Goal: Transaction & Acquisition: Purchase product/service

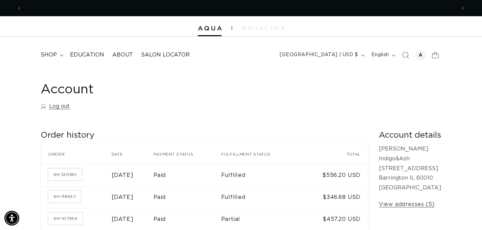
scroll to position [0, 434]
click at [62, 54] on icon at bounding box center [61, 55] width 3 height 2
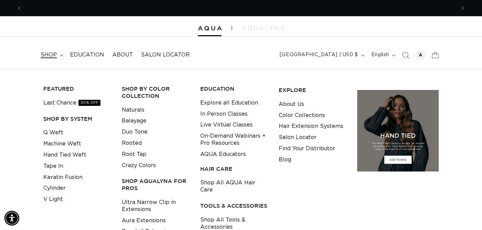
scroll to position [0, 868]
click at [60, 144] on link "Machine Weft" at bounding box center [62, 143] width 38 height 11
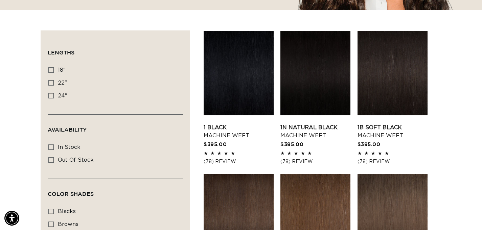
click at [51, 82] on icon at bounding box center [50, 82] width 5 height 5
click at [51, 82] on input "22" 22" (33 products)" at bounding box center [50, 82] width 5 height 5
checkbox input "true"
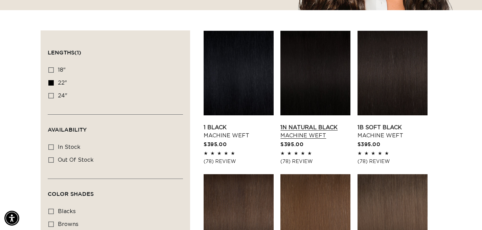
click at [297, 127] on link "1N Natural Black Machine Weft" at bounding box center [315, 131] width 70 height 16
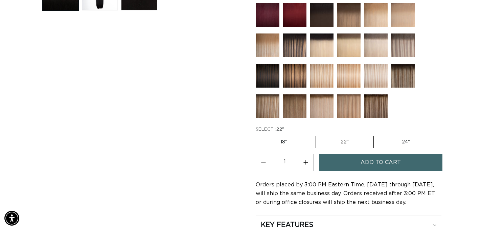
scroll to position [0, 868]
click at [395, 160] on span "Add to cart" at bounding box center [381, 162] width 40 height 17
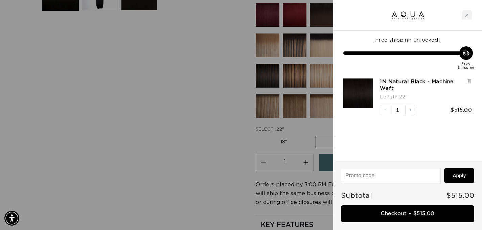
scroll to position [0, 434]
click at [468, 14] on icon "Close cart" at bounding box center [466, 15] width 3 height 3
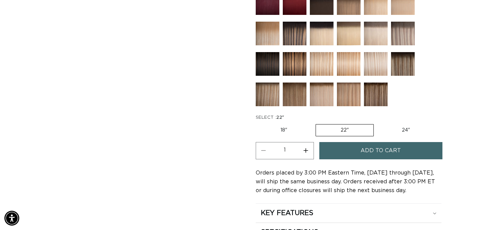
scroll to position [313, 0]
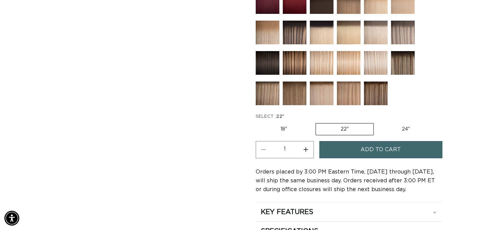
click at [372, 151] on span "Add to cart" at bounding box center [381, 149] width 40 height 17
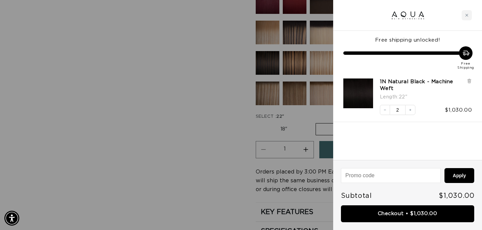
scroll to position [0, 0]
click at [385, 109] on icon "Decrease quantity" at bounding box center [385, 110] width 4 height 4
